Goal: Find specific page/section: Find specific page/section

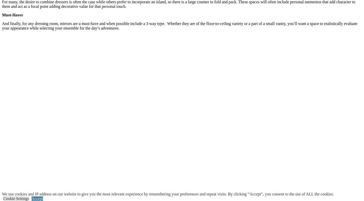
scroll to position [748, 0]
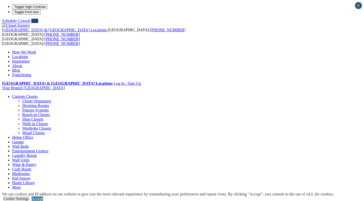
click at [28, 104] on link "Dressing Rooms" at bounding box center [35, 106] width 27 height 4
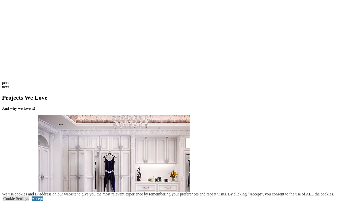
scroll to position [1147, 0]
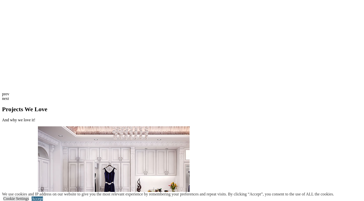
click at [43, 197] on link "Accept" at bounding box center [37, 199] width 11 height 4
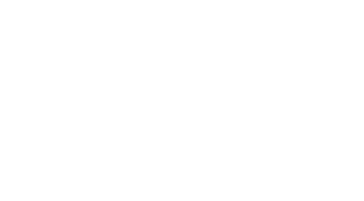
scroll to position [882, 0]
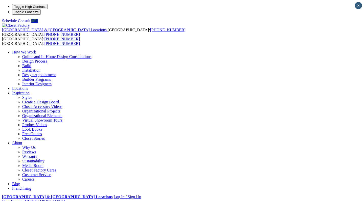
click at [28, 86] on link "Locations" at bounding box center [20, 88] width 16 height 4
type input "*****"
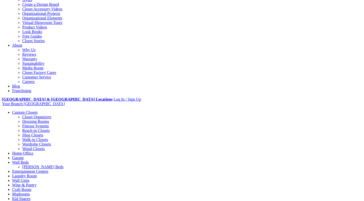
scroll to position [97, 0]
